Goal: Task Accomplishment & Management: Complete application form

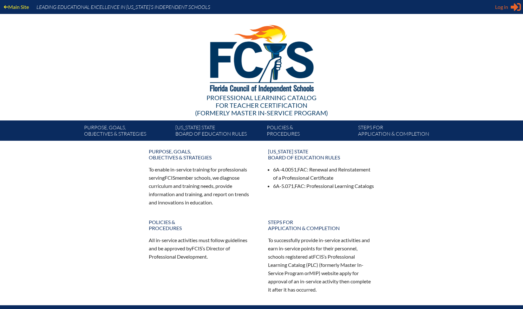
type input "[EMAIL_ADDRESS][DOMAIN_NAME]"
click at [503, 7] on span "Log in" at bounding box center [501, 7] width 13 height 8
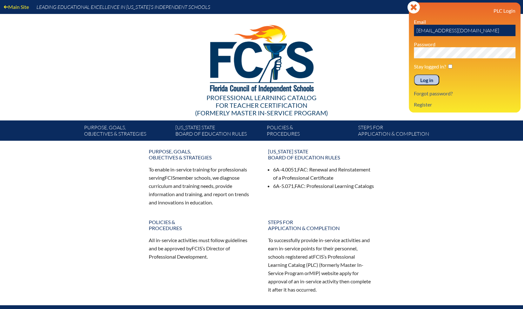
click at [425, 78] on input "Log in" at bounding box center [426, 80] width 25 height 11
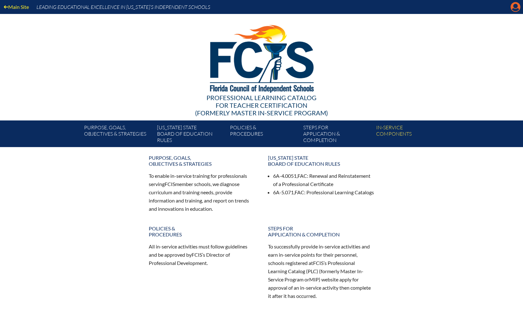
click at [514, 7] on icon "Manage account" at bounding box center [515, 7] width 10 height 10
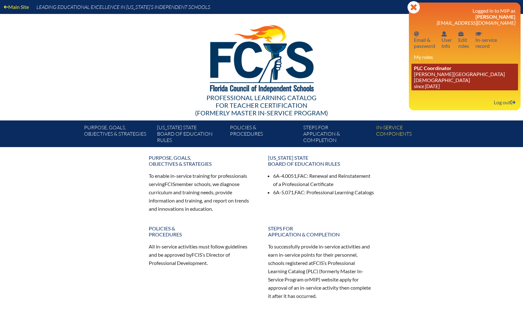
click at [436, 73] on link "PLC Coordinator [PERSON_NAME][GEOGRAPHIC_DATA][DEMOGRAPHIC_DATA] since [DATE]" at bounding box center [464, 77] width 107 height 27
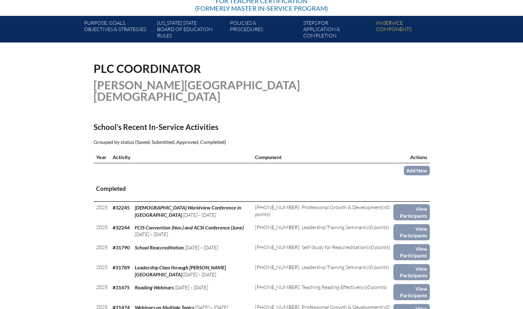
scroll to position [110, 0]
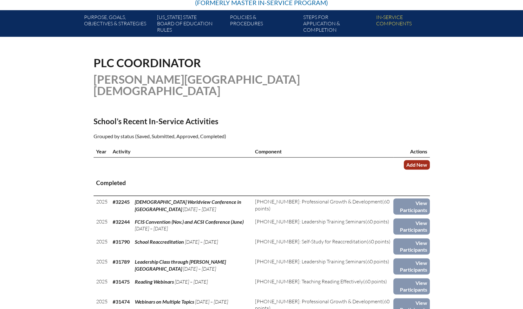
click at [419, 160] on link "Add New" at bounding box center [417, 164] width 26 height 9
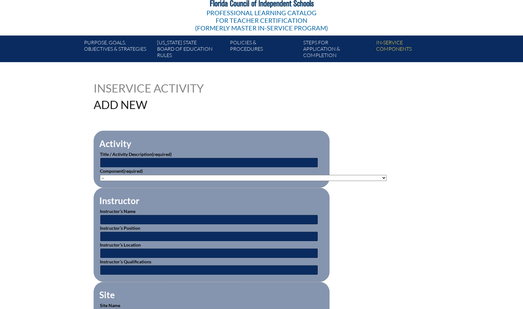
scroll to position [88, 0]
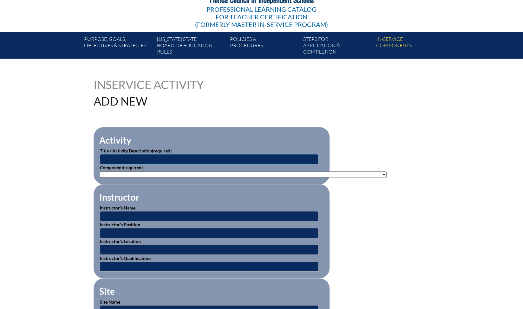
click at [257, 158] on input "text" at bounding box center [209, 159] width 218 height 10
type input "Effective Teaching Practices for Students with Disabilities"
click at [254, 173] on select"]"] "-- 1-000-001: Appropriate Art Activities 1-000-002: Concept and Art Process for…" at bounding box center [243, 175] width 287 height 6
select select"]"] "136668"
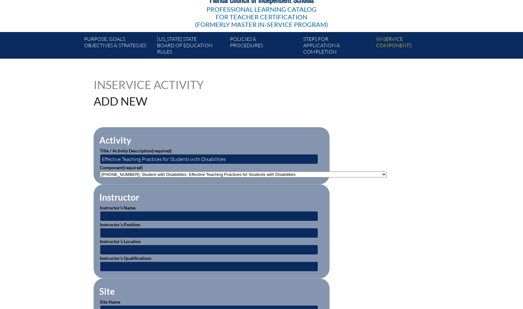
click at [100, 172] on select"]"] "-- 1-000-001: Appropriate Art Activities 1-000-002: Concept and Art Process for…" at bounding box center [243, 175] width 287 height 6
click at [225, 213] on input "text" at bounding box center [209, 216] width 218 height 10
type input "BEESS Portal"
click at [143, 278] on fieldset "Site Site Name Site Address" at bounding box center [212, 308] width 236 height 61
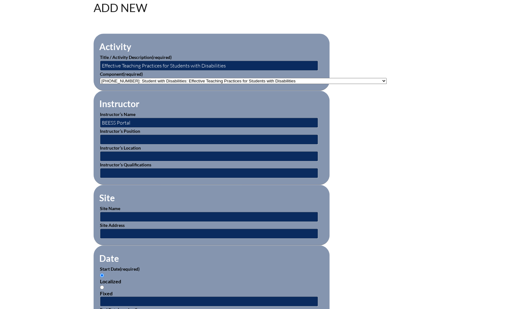
scroll to position [192, 0]
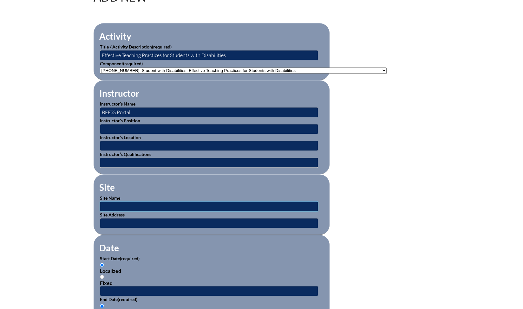
click at [131, 203] on input "text" at bounding box center [209, 206] width 218 height 10
type input "BEESS Portal"
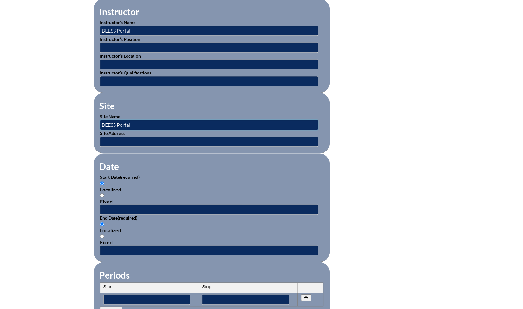
scroll to position [274, 0]
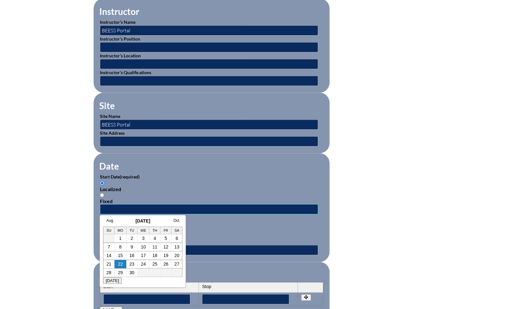
click at [140, 205] on input "text" at bounding box center [209, 209] width 218 height 10
click at [109, 219] on link "Aug" at bounding box center [109, 220] width 7 height 4
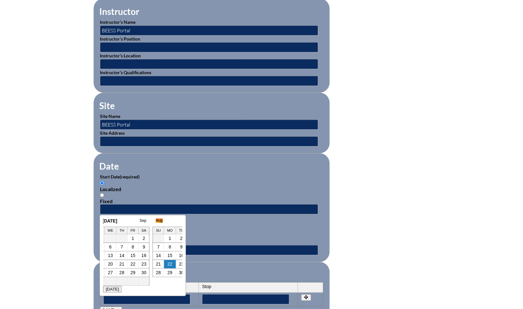
scroll to position [0, 6]
click at [169, 247] on link "9" at bounding box center [170, 246] width 3 height 5
type input "[DATE] 4:51 PM"
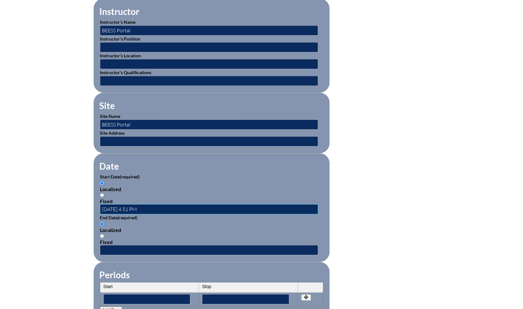
scroll to position [0, 0]
click at [133, 245] on input "text" at bounding box center [209, 250] width 218 height 10
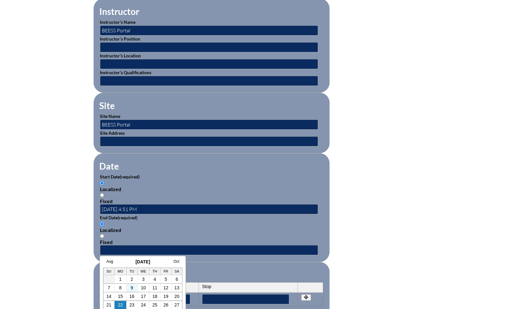
click at [135, 287] on td "9" at bounding box center [131, 288] width 11 height 9
click at [150, 247] on input "text" at bounding box center [209, 250] width 218 height 10
click at [135, 287] on td "9" at bounding box center [131, 288] width 11 height 9
click at [131, 287] on link "9" at bounding box center [132, 287] width 3 height 5
type input "[DATE] 4:51 PM"
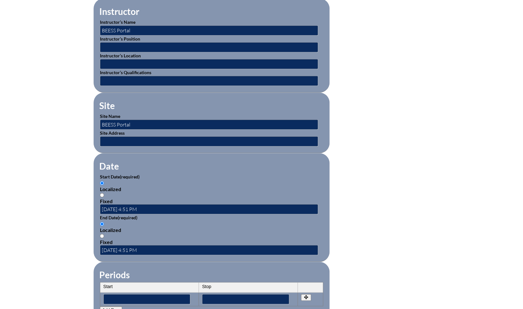
click at [193, 272] on fieldset "Periods Start Stop No rows created Add new row Start Stop Start Stop" at bounding box center [212, 291] width 236 height 58
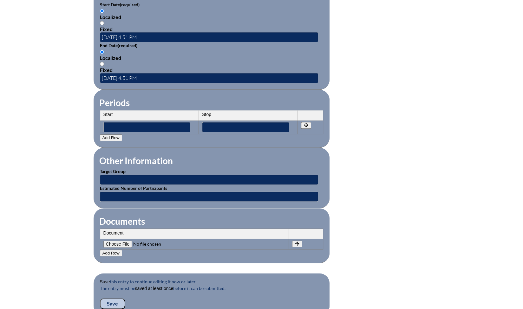
scroll to position [447, 0]
click at [124, 240] on input"] "file" at bounding box center [146, 243] width 86 height 7
type input"] "C:\fakepath\Tanya Hilkert - PD Training.pdf"
click at [115, 300] on input "Save" at bounding box center [112, 303] width 25 height 11
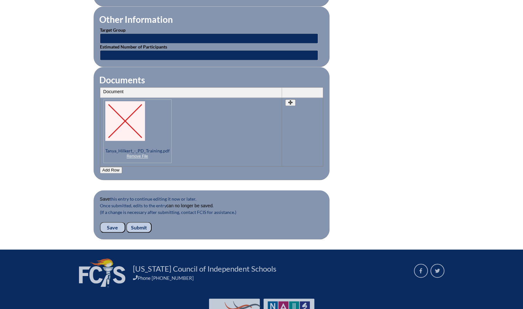
scroll to position [602, 0]
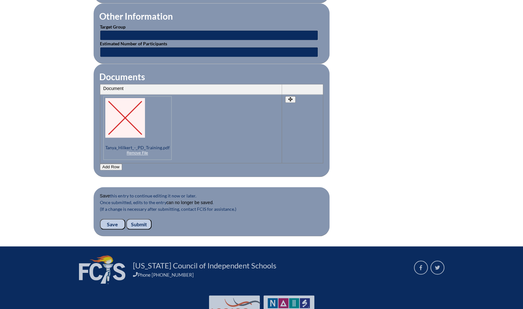
click at [140, 219] on input "Submit" at bounding box center [138, 224] width 25 height 11
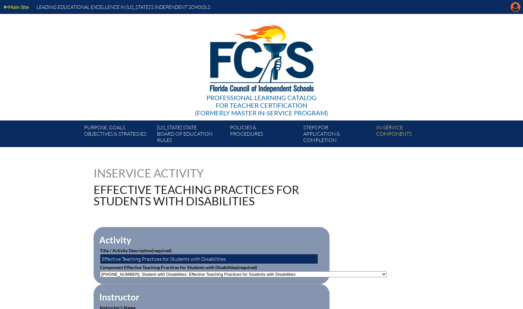
click at [516, 11] on icon "Manage account" at bounding box center [515, 7] width 10 height 10
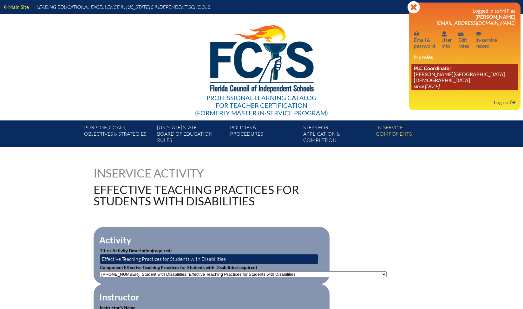
click at [446, 75] on link "PLC Coordinator [PERSON_NAME][GEOGRAPHIC_DATA][DEMOGRAPHIC_DATA] since [DATE]" at bounding box center [464, 77] width 107 height 27
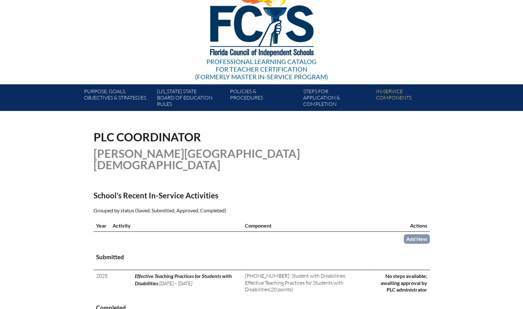
scroll to position [35, 0]
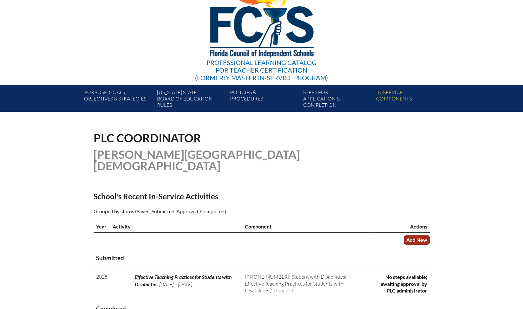
click at [419, 235] on link "Add New" at bounding box center [417, 239] width 26 height 9
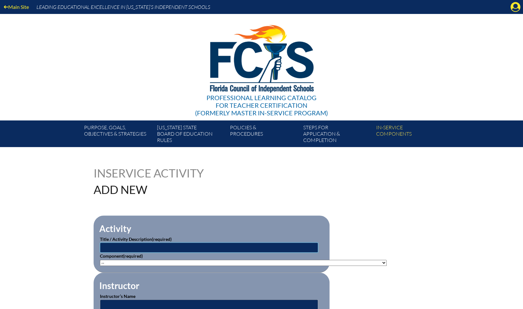
click at [295, 245] on input "text" at bounding box center [209, 248] width 218 height 10
type input "Science of Reading"
click at [304, 261] on select"]"] "-- 1-000-001: Appropriate Art Activities 1-000-002: Concept and Art Process for…" at bounding box center [243, 263] width 287 height 6
select select"]"] "194920"
click at [100, 260] on select"]"] "-- 1-000-001: Appropriate Art Activities 1-000-002: Concept and Art Process for…" at bounding box center [243, 263] width 287 height 6
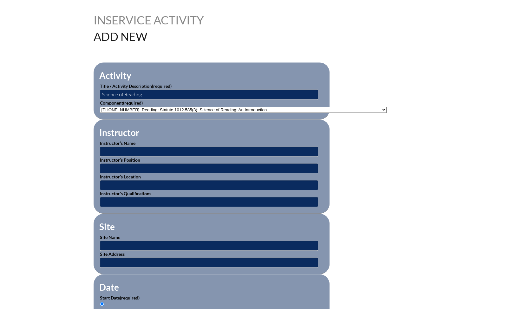
scroll to position [153, 0]
click at [258, 151] on input "text" at bounding box center [209, 151] width 218 height 10
type input "Really Great Reading"
click at [223, 220] on fieldset "Site Site Name Site Address" at bounding box center [212, 243] width 236 height 61
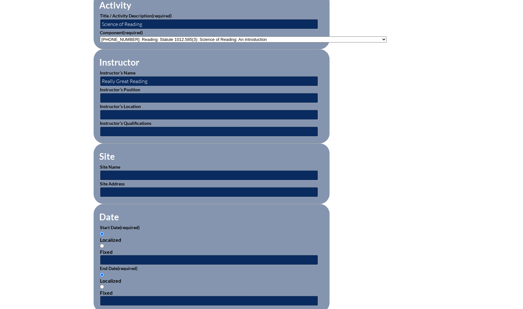
scroll to position [224, 0]
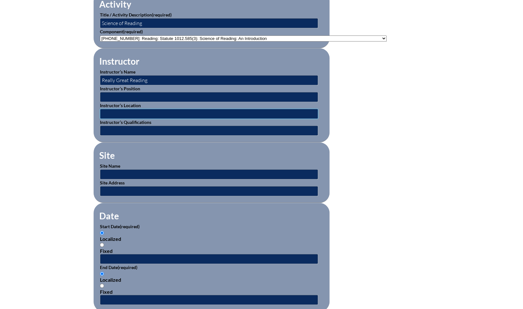
click at [146, 110] on input "text" at bounding box center [209, 114] width 218 height 10
type input "Really Great Reading"
click at [139, 171] on input "text" at bounding box center [209, 174] width 218 height 10
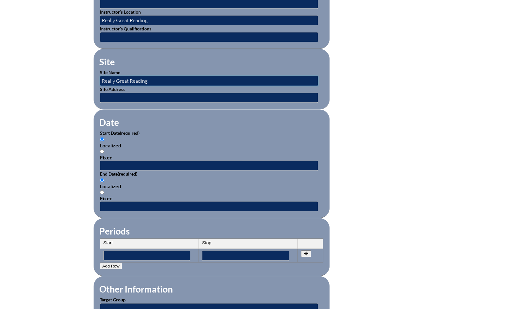
scroll to position [318, 0]
type input "Really Great Reading"
click at [137, 164] on input "text" at bounding box center [209, 165] width 218 height 10
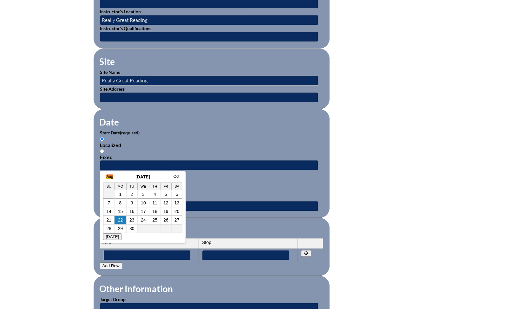
click at [108, 176] on link "Aug" at bounding box center [109, 176] width 7 height 4
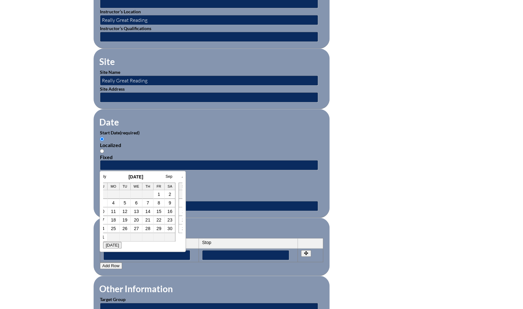
scroll to position [0, 6]
click at [104, 177] on link "July" at bounding box center [103, 176] width 7 height 4
click at [107, 217] on link "21" at bounding box center [107, 219] width 5 height 5
type input "2025-07-21 5:09 PM"
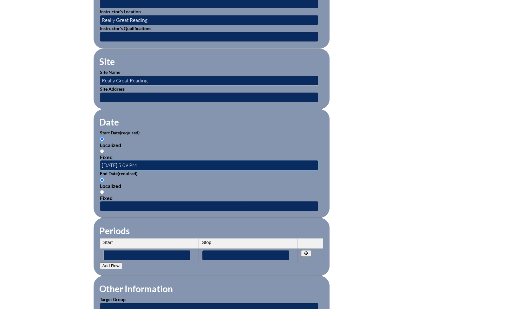
scroll to position [0, 0]
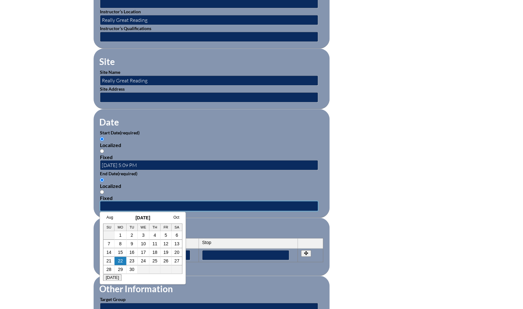
click at [123, 201] on input "text" at bounding box center [209, 206] width 218 height 10
click at [111, 216] on link "Aug" at bounding box center [109, 217] width 7 height 4
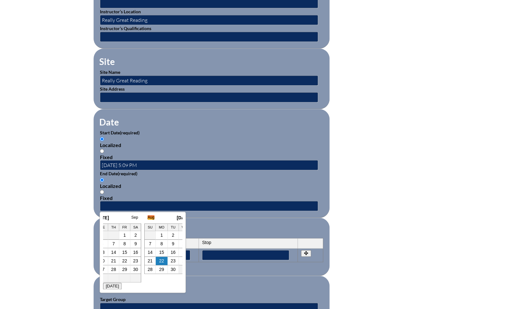
scroll to position [0, 6]
click at [104, 218] on link "July" at bounding box center [103, 217] width 7 height 4
click at [139, 259] on link "24" at bounding box center [141, 260] width 5 height 5
type input "2025-07-24 5:09 PM"
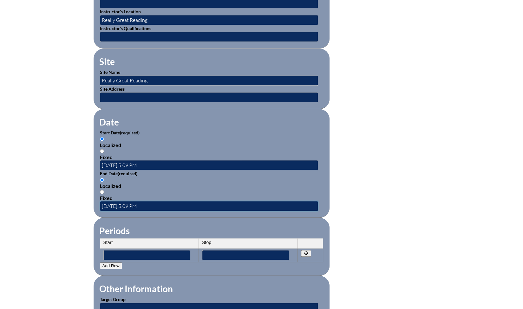
scroll to position [0, 0]
click at [165, 222] on fieldset "Periods Start Stop No rows created Add new row Start Stop Start Stop" at bounding box center [212, 247] width 236 height 58
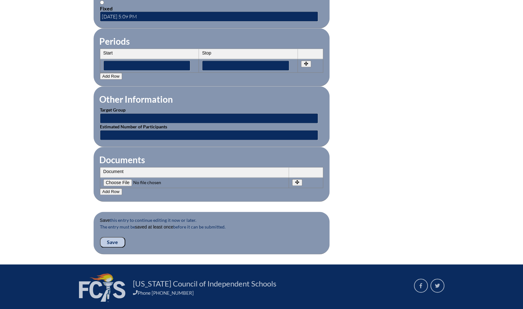
scroll to position [508, 0]
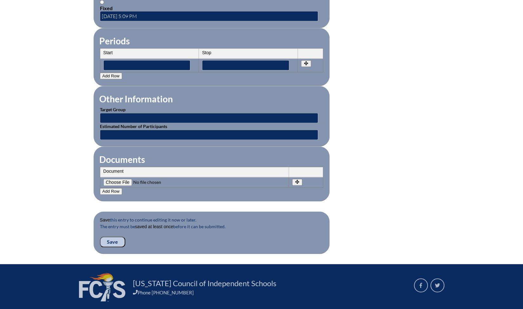
click at [118, 179] on input"] "file" at bounding box center [146, 182] width 86 height 7
type input"] "C:\fakepath\Sara Neubert - PD Training.pdf"
click at [115, 237] on input "Save" at bounding box center [112, 242] width 25 height 11
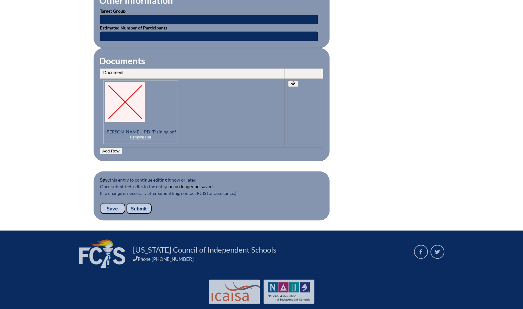
scroll to position [614, 0]
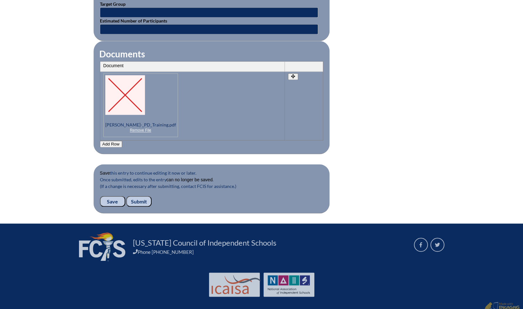
click at [140, 196] on input "Submit" at bounding box center [138, 201] width 25 height 11
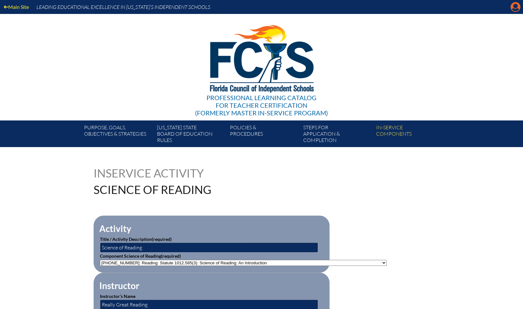
click at [516, 7] on icon "Manage account" at bounding box center [515, 7] width 10 height 10
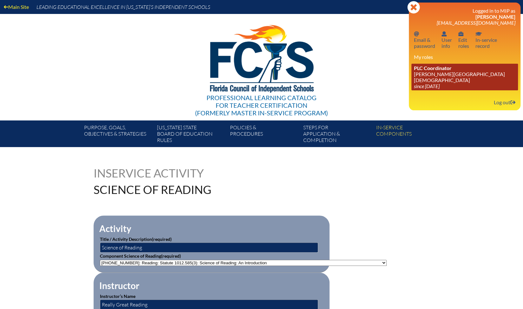
click at [447, 69] on span "PLC Coordinator" at bounding box center [433, 68] width 38 height 6
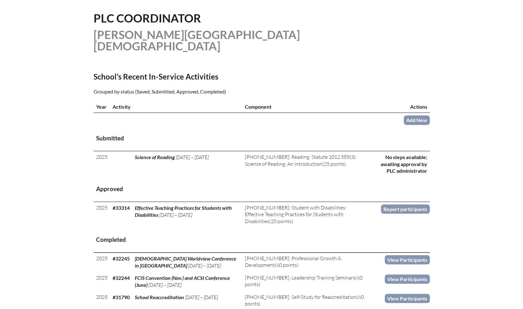
scroll to position [155, 0]
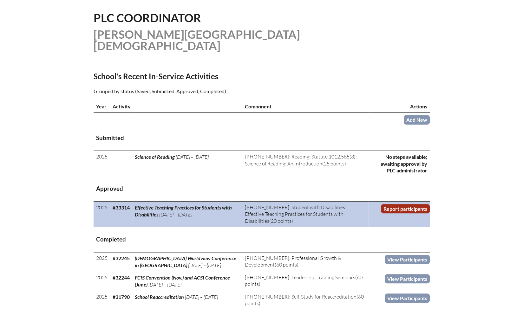
click at [408, 204] on link "Report participants" at bounding box center [405, 208] width 49 height 9
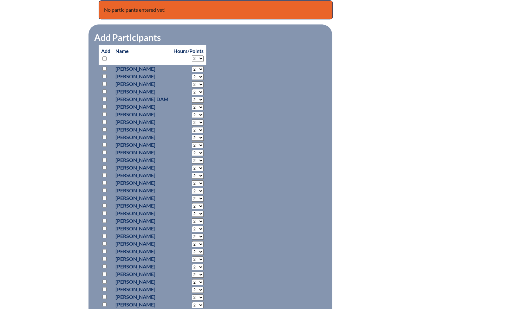
scroll to position [284, 0]
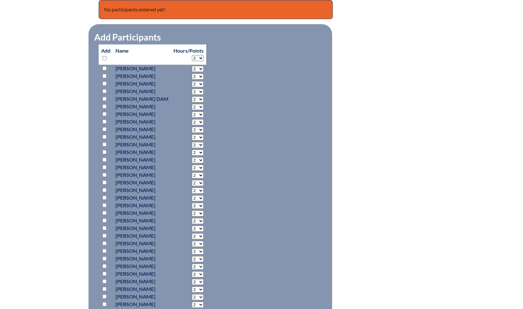
click at [104, 173] on input "checkbox" at bounding box center [104, 175] width 4 height 4
checkbox input "true"
click at [204, 174] on select "2 3 4 5 6 7 8 9 10 11 12 13 14 15 16 17 18 19 20 0" at bounding box center [198, 175] width 12 height 6
select select "20"
click at [200, 172] on select "2 3 4 5 6 7 8 9 10 11 12 13 14 15 16 17 18 19 20 0" at bounding box center [198, 175] width 12 height 6
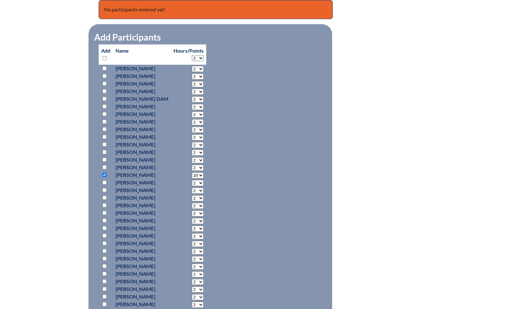
click at [371, 192] on div "effective-teaching-practices-for-students-with-disabilities--68d1b6e062b5a1.655…" at bounding box center [262, 156] width 336 height 546
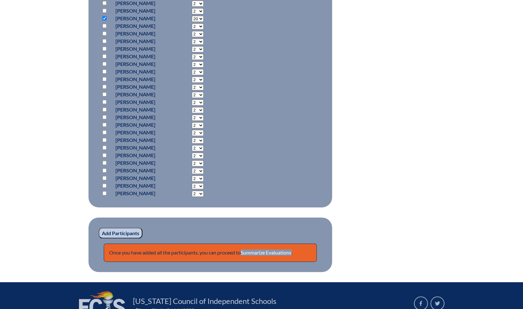
scroll to position [499, 0]
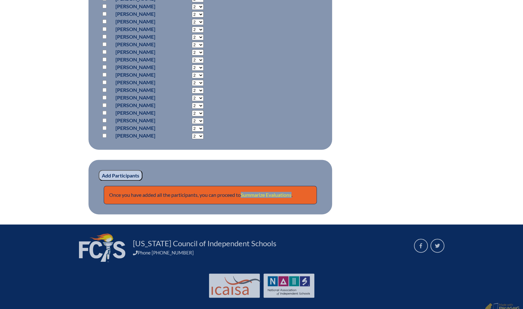
click at [256, 194] on link "Summarize Evaluations" at bounding box center [266, 195] width 51 height 6
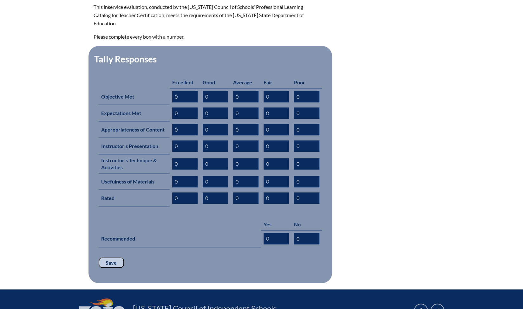
scroll to position [238, 0]
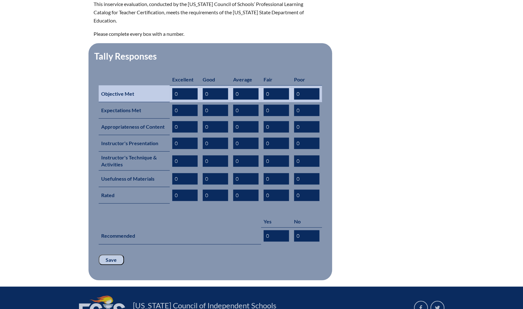
click at [188, 88] on input "0" at bounding box center [184, 93] width 25 height 11
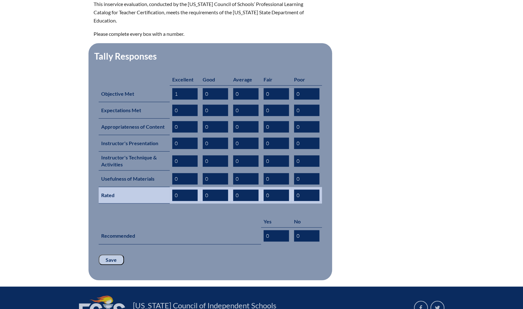
type input "1"
click at [181, 190] on input "0" at bounding box center [184, 195] width 25 height 11
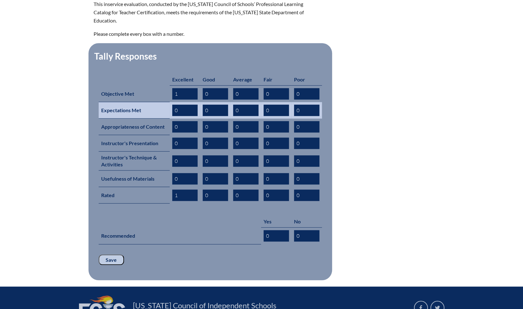
type input "1"
click at [184, 105] on input "0" at bounding box center [184, 110] width 25 height 11
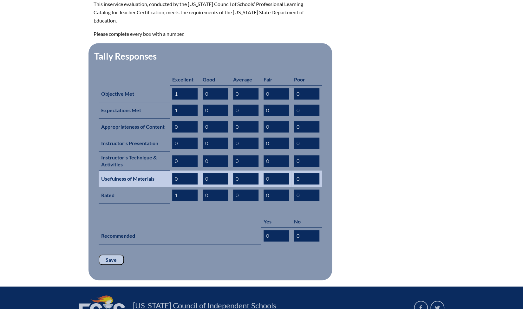
type input "1"
click at [183, 173] on input "0" at bounding box center [184, 178] width 25 height 11
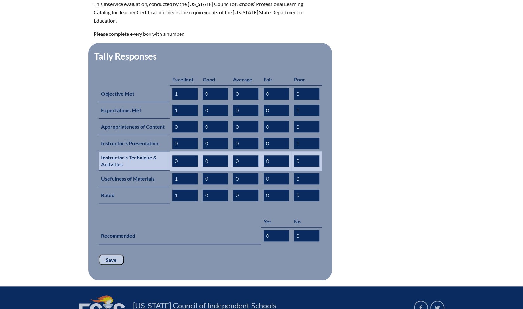
type input "1"
click at [183, 155] on input "0" at bounding box center [184, 160] width 25 height 11
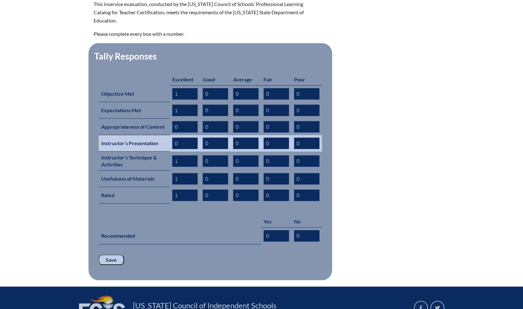
type input "1"
click at [183, 138] on input "0" at bounding box center [184, 143] width 25 height 11
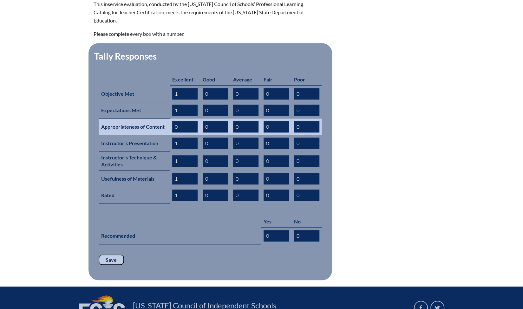
type input "1"
click at [182, 121] on input "0" at bounding box center [184, 126] width 25 height 11
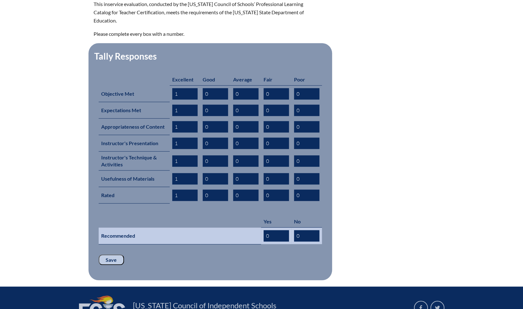
type input "1"
click at [274, 230] on input "0" at bounding box center [275, 235] width 25 height 11
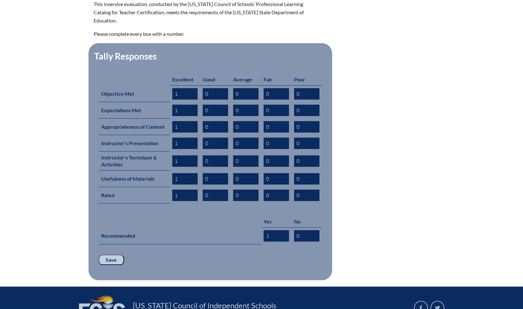
type input "1"
click at [109, 255] on input "Save" at bounding box center [111, 260] width 25 height 11
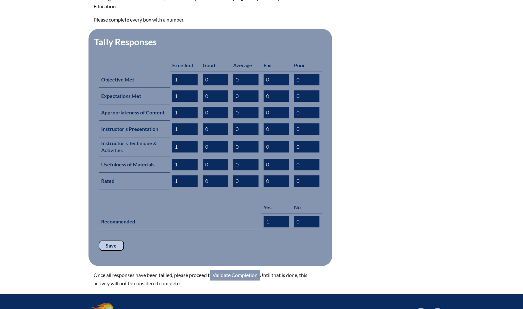
scroll to position [253, 0]
click at [240, 269] on link "Validate Completion" at bounding box center [235, 274] width 50 height 11
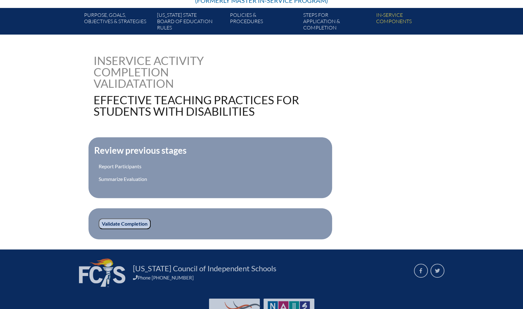
scroll to position [115, 0]
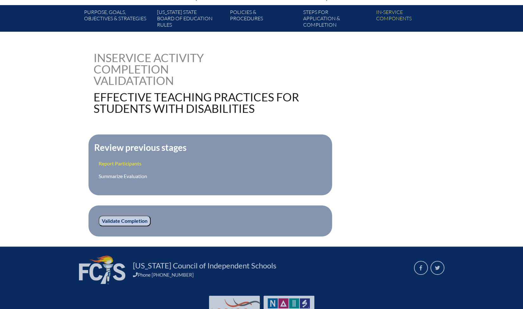
click at [115, 165] on link "Report Participants" at bounding box center [120, 163] width 43 height 6
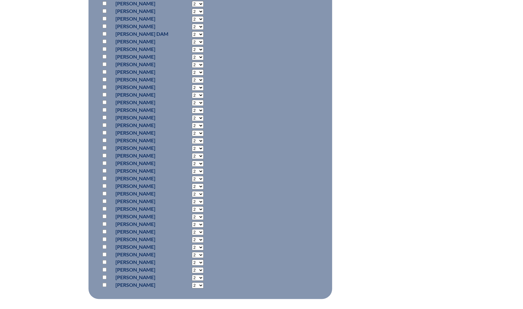
scroll to position [348, 0]
click at [103, 110] on input "checkbox" at bounding box center [104, 111] width 4 height 4
checkbox input "true"
click at [204, 111] on select "2 3 4 5 6 7 8 9 10 11 12 13 14 15 16 17 18 19 20 0" at bounding box center [198, 111] width 12 height 6
select select "20"
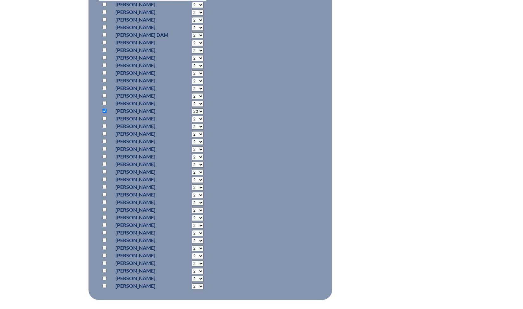
click at [200, 108] on select "2 3 4 5 6 7 8 9 10 11 12 13 14 15 16 17 18 19 20 0" at bounding box center [198, 111] width 12 height 6
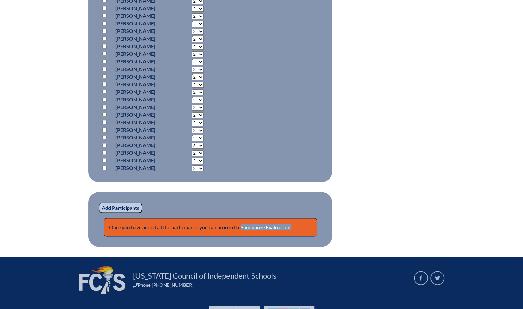
scroll to position [467, 0]
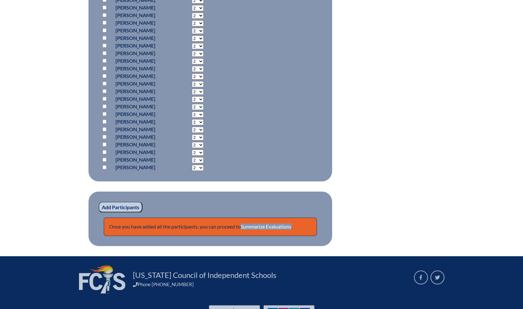
click at [119, 210] on input "Add Participants" at bounding box center [121, 207] width 44 height 11
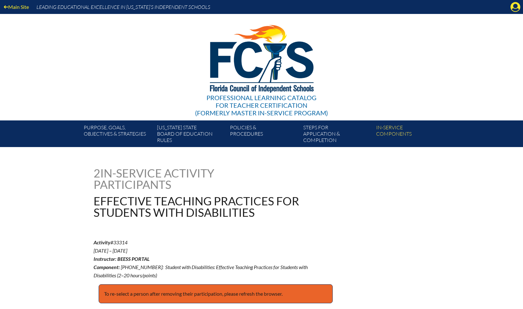
scroll to position [512, 0]
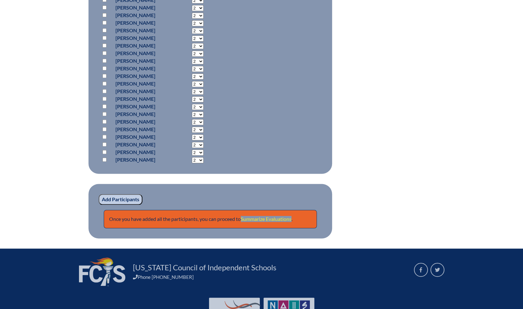
click at [268, 219] on link "Summarize Evaluations" at bounding box center [266, 219] width 51 height 6
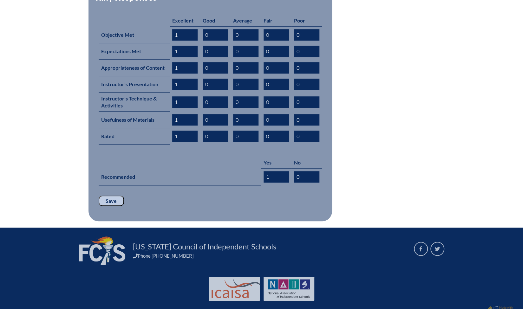
scroll to position [214, 0]
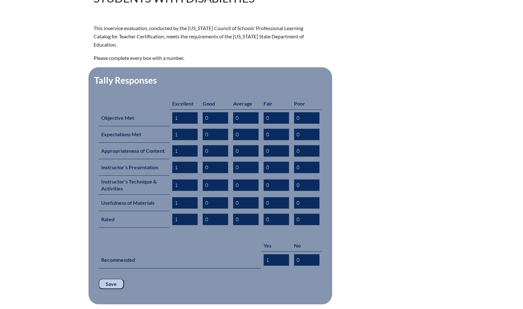
click at [113, 279] on input "Save" at bounding box center [111, 284] width 25 height 11
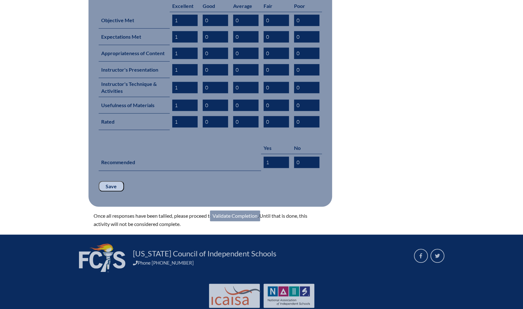
scroll to position [312, 0]
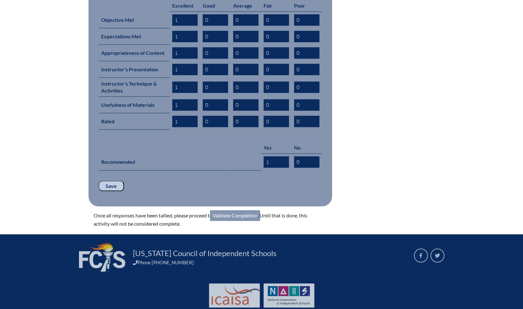
click at [235, 210] on link "Validate Completion" at bounding box center [235, 215] width 50 height 11
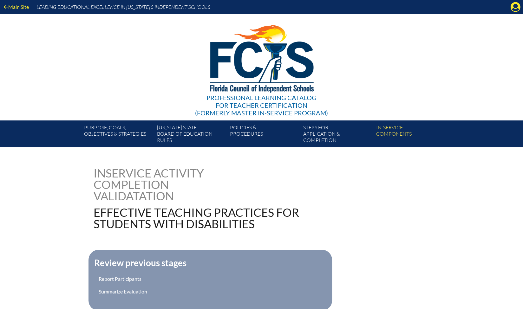
scroll to position [144, 0]
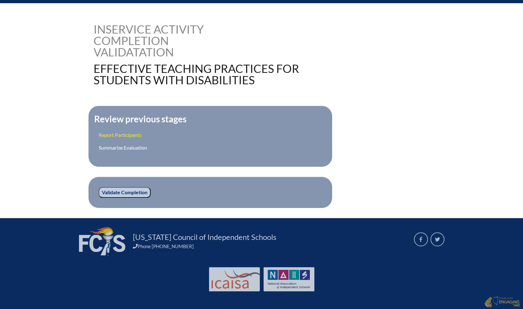
click at [117, 134] on link "Report Participants" at bounding box center [120, 135] width 43 height 6
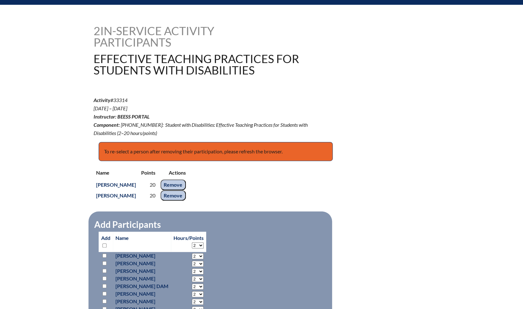
scroll to position [143, 0]
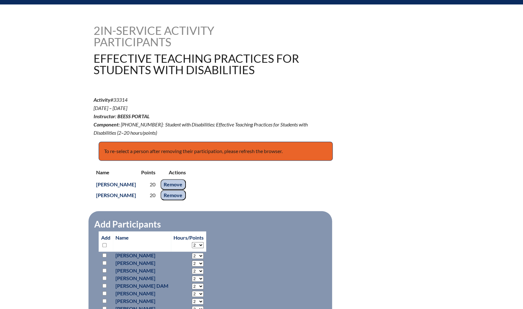
click at [174, 195] on input "Remove" at bounding box center [172, 195] width 25 height 11
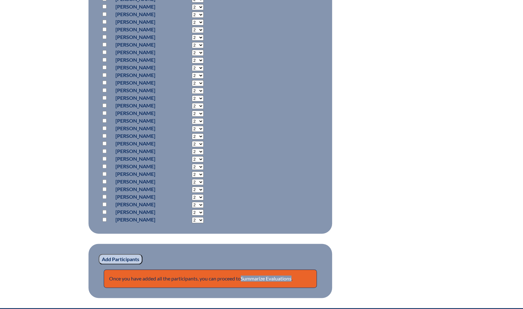
scroll to position [532, 0]
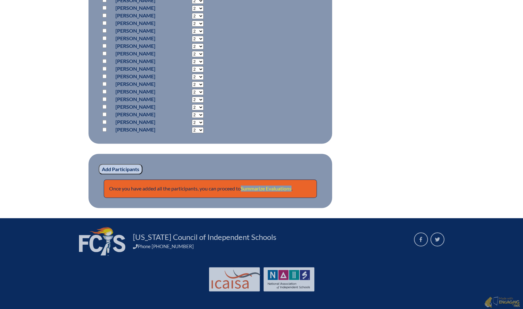
click at [272, 186] on link "Summarize Evaluations" at bounding box center [266, 188] width 51 height 6
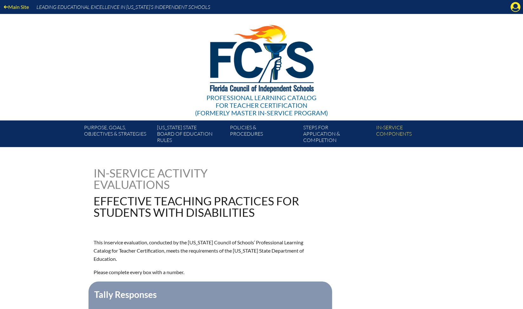
click at [272, 186] on div "In-service Activity Evaluations Effective Teaching Practices for Students with …" at bounding box center [262, 192] width 336 height 51
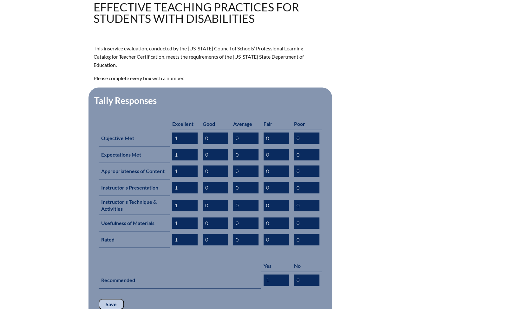
scroll to position [297, 0]
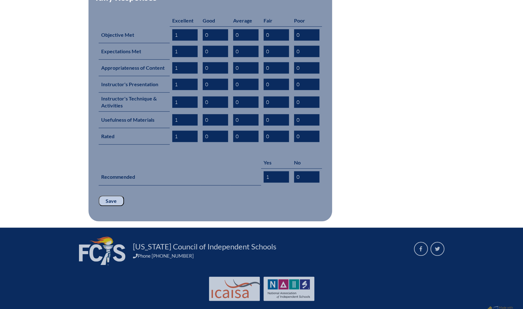
click at [113, 196] on input "Save" at bounding box center [111, 201] width 25 height 11
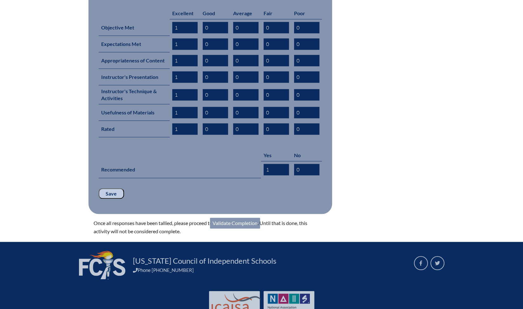
scroll to position [308, 0]
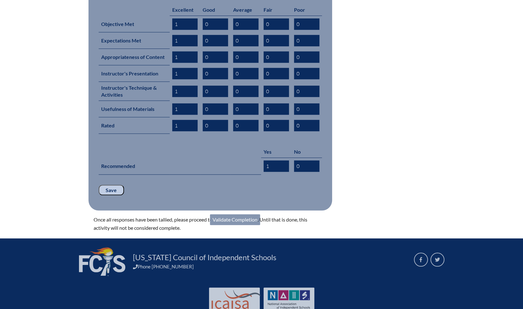
click at [232, 214] on link "Validate Completion" at bounding box center [235, 219] width 50 height 11
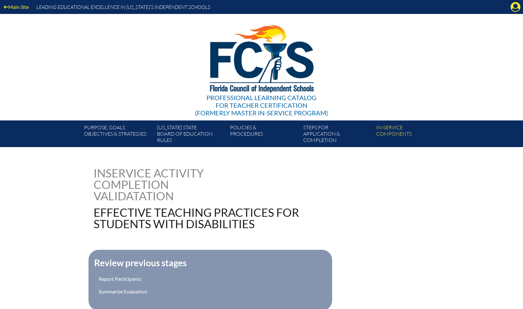
scroll to position [144, 0]
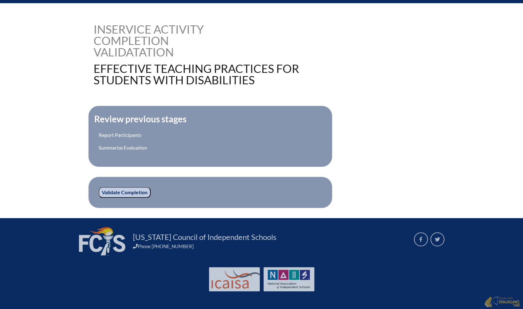
click at [123, 192] on input "Validate Completion" at bounding box center [125, 192] width 52 height 11
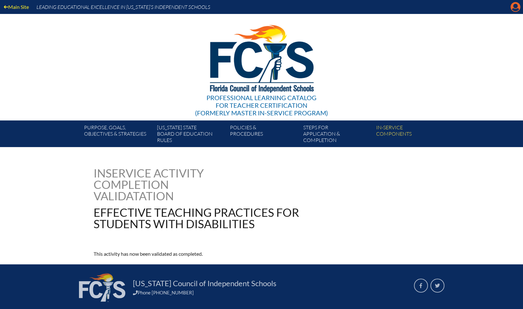
click at [515, 8] on icon "Manage account" at bounding box center [515, 7] width 10 height 10
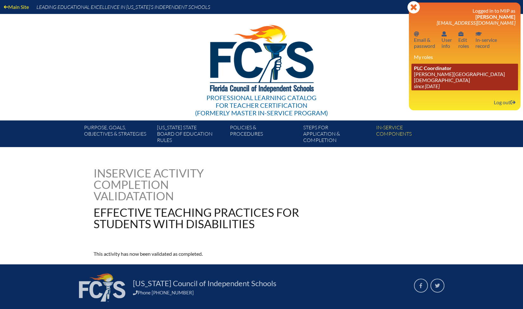
click at [444, 74] on link "PLC Coordinator [PERSON_NAME][GEOGRAPHIC_DATA][DEMOGRAPHIC_DATA] since [DATE]" at bounding box center [464, 77] width 107 height 27
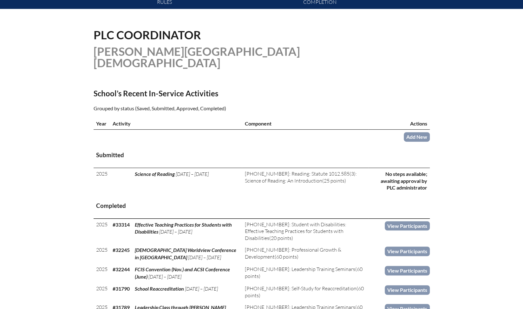
scroll to position [139, 0]
